Goal: Complete application form

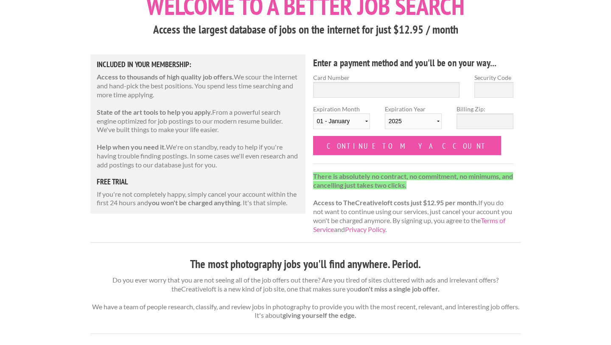
scroll to position [64, 0]
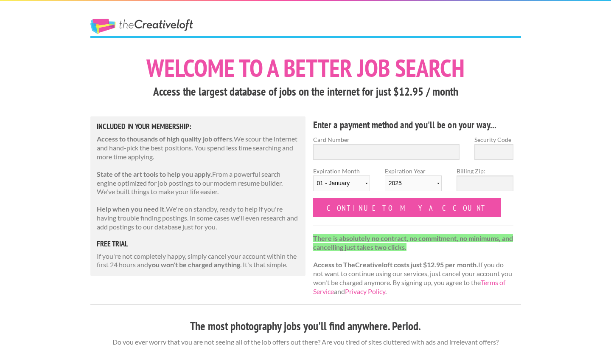
scroll to position [64, 0]
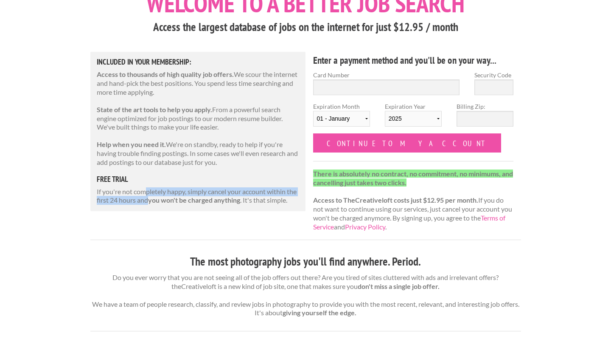
drag, startPoint x: 148, startPoint y: 189, endPoint x: 146, endPoint y: 199, distance: 9.8
click at [146, 199] on p "If you're not completely happy, simply cancel your account within the first 24 …" at bounding box center [198, 196] width 203 height 18
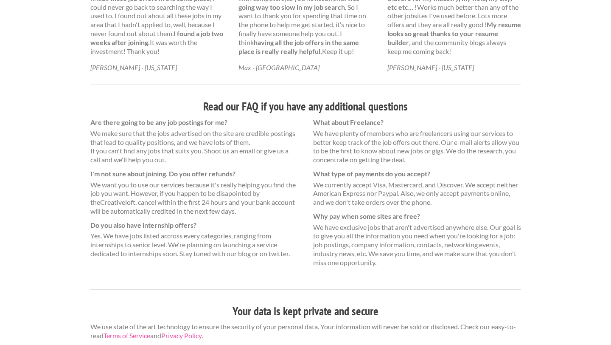
scroll to position [540, 0]
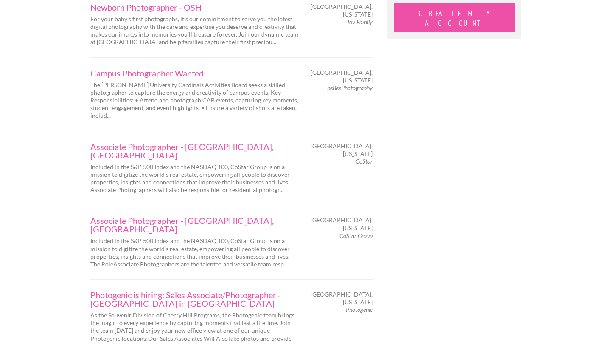
scroll to position [927, 0]
